Goal: Check status: Check status

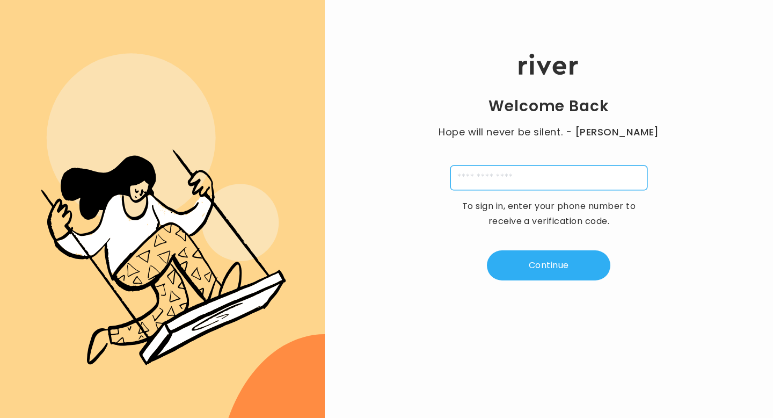
click at [471, 178] on input "tel" at bounding box center [549, 177] width 197 height 25
type input "**********"
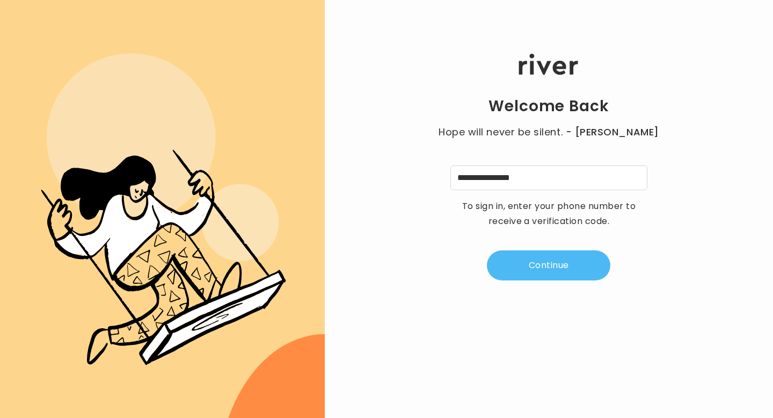
click at [540, 259] on button "Continue" at bounding box center [549, 265] width 124 height 30
type input "*"
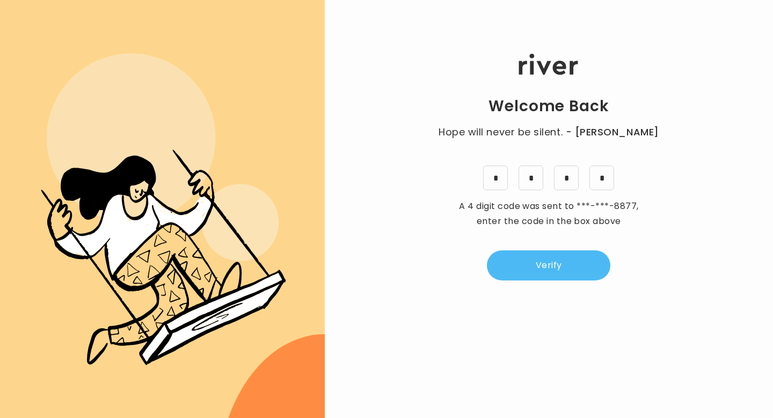
click at [561, 269] on button "Verify" at bounding box center [549, 265] width 124 height 30
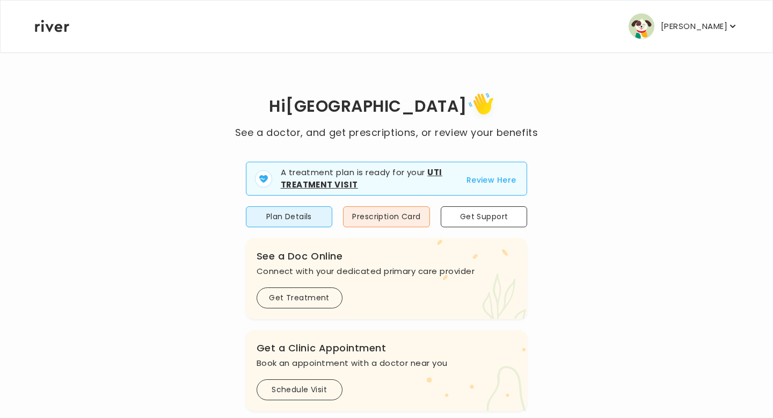
click at [499, 176] on button "Review Here" at bounding box center [492, 179] width 50 height 13
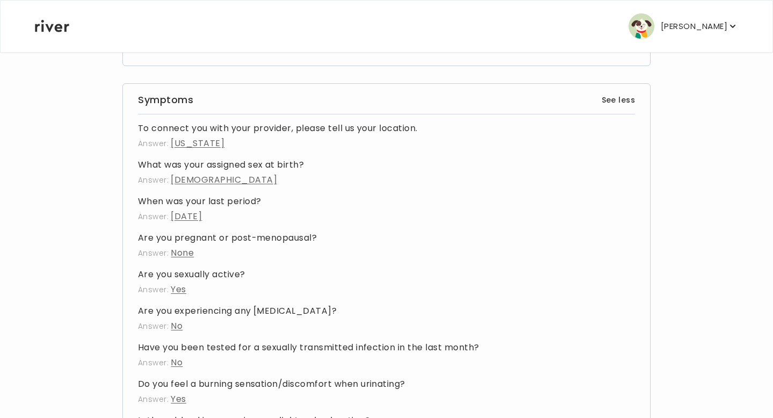
scroll to position [622, 0]
